Goal: Learn about a topic

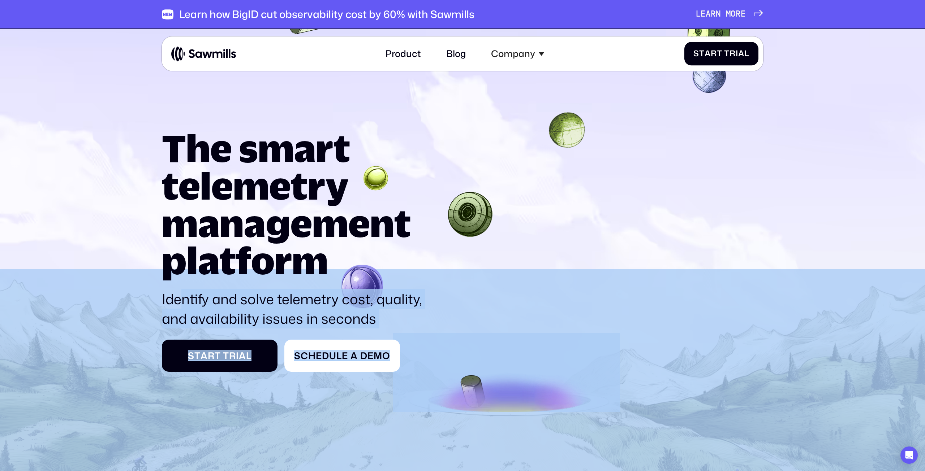
drag, startPoint x: 161, startPoint y: 298, endPoint x: 181, endPoint y: 300, distance: 19.7
click at [181, 300] on section "The smart telemetry management platform Identify and solve telemetry cost, qual…" at bounding box center [462, 288] width 925 height 519
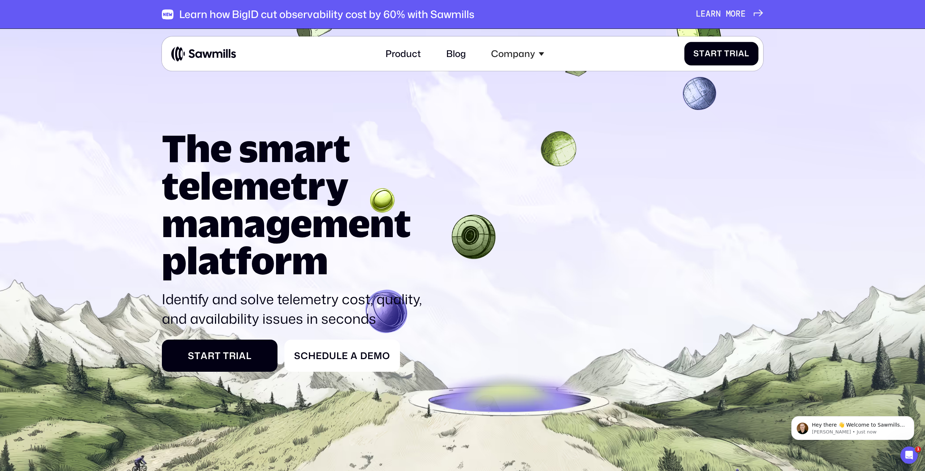
click at [172, 305] on p "Identify and solve telemetry cost, quality, and availability issues in seconds" at bounding box center [296, 309] width 268 height 39
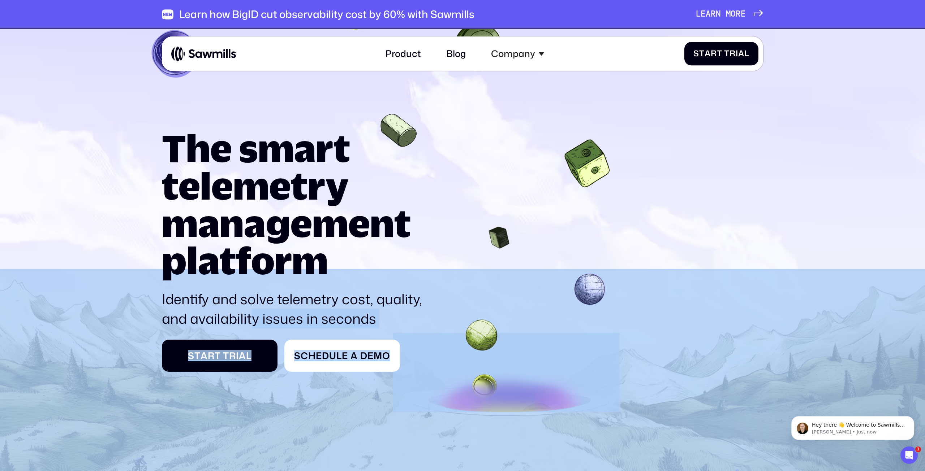
drag, startPoint x: 160, startPoint y: 296, endPoint x: 254, endPoint y: 320, distance: 97.7
click at [254, 320] on section "The smart telemetry management platform Identify and solve telemetry cost, qual…" at bounding box center [462, 288] width 925 height 519
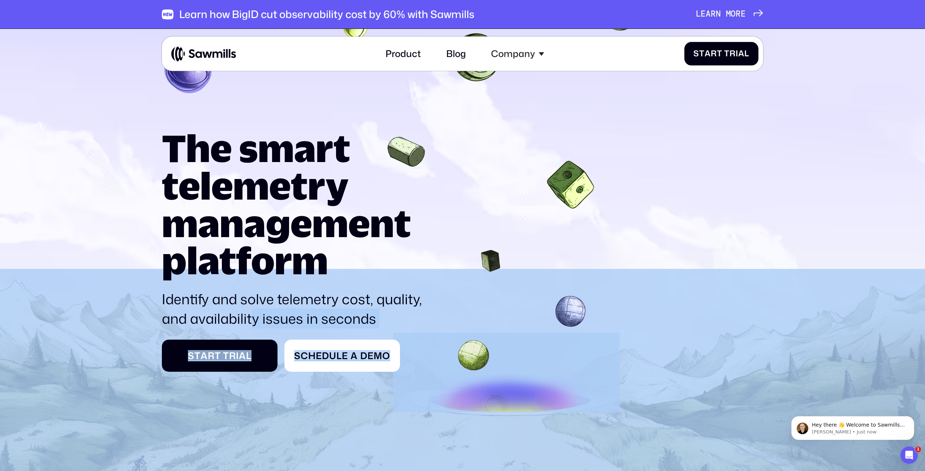
click at [266, 316] on p "Identify and solve telemetry cost, quality, and availability issues in seconds" at bounding box center [296, 309] width 268 height 39
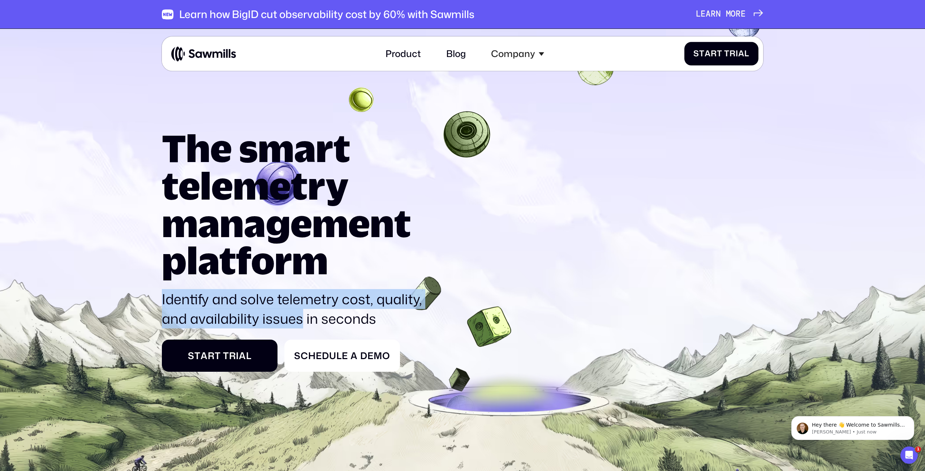
drag, startPoint x: 302, startPoint y: 323, endPoint x: 163, endPoint y: 302, distance: 141.0
click at [163, 302] on p "Identify and solve telemetry cost, quality, and availability issues in seconds" at bounding box center [296, 309] width 268 height 39
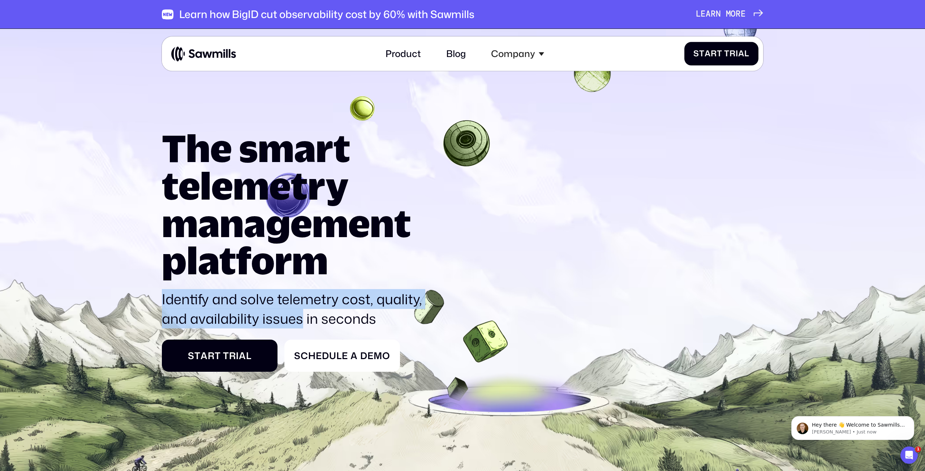
copy p "Identify and solve telemetry cost, quality, and availability issues"
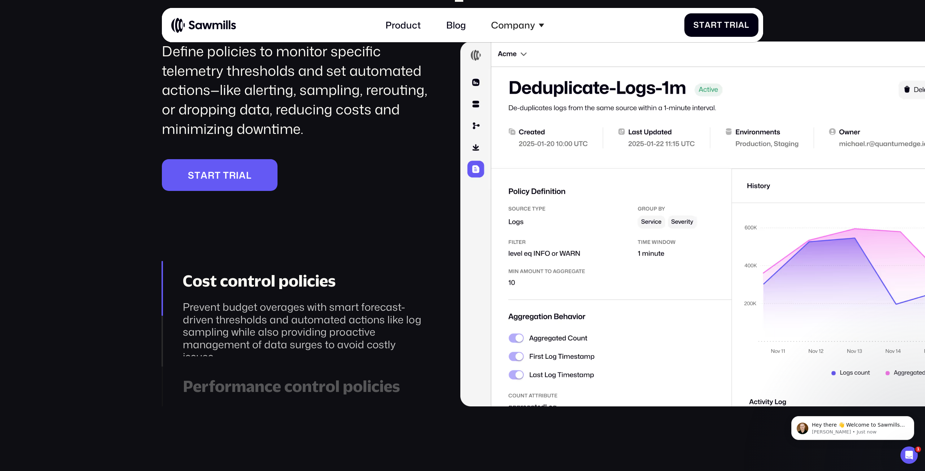
scroll to position [1725, 0]
